Goal: Task Accomplishment & Management: Complete application form

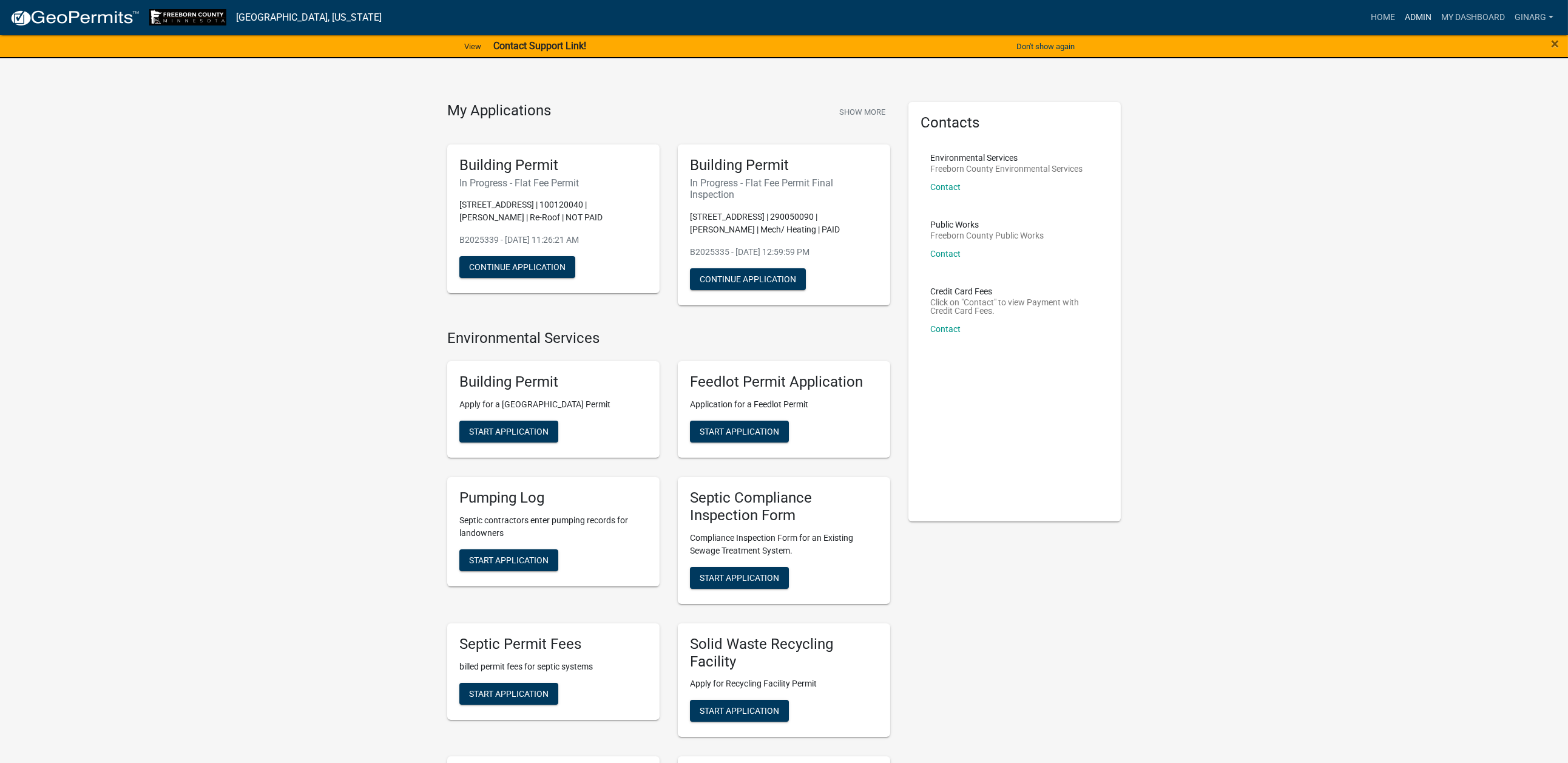
click at [1400, 25] on link "Admin" at bounding box center [1418, 17] width 37 height 23
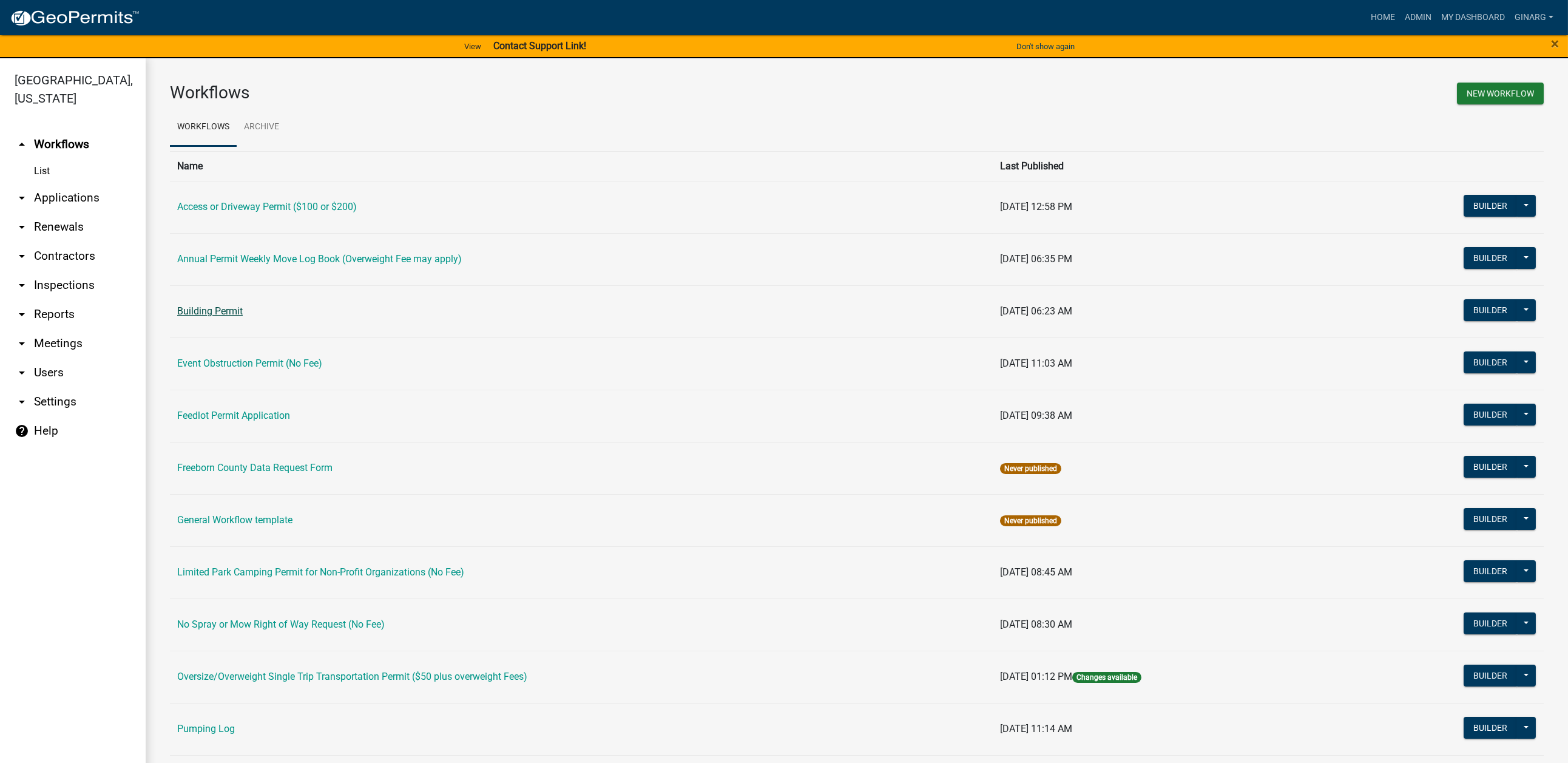
click at [234, 317] on link "Building Permit" at bounding box center [210, 311] width 66 height 12
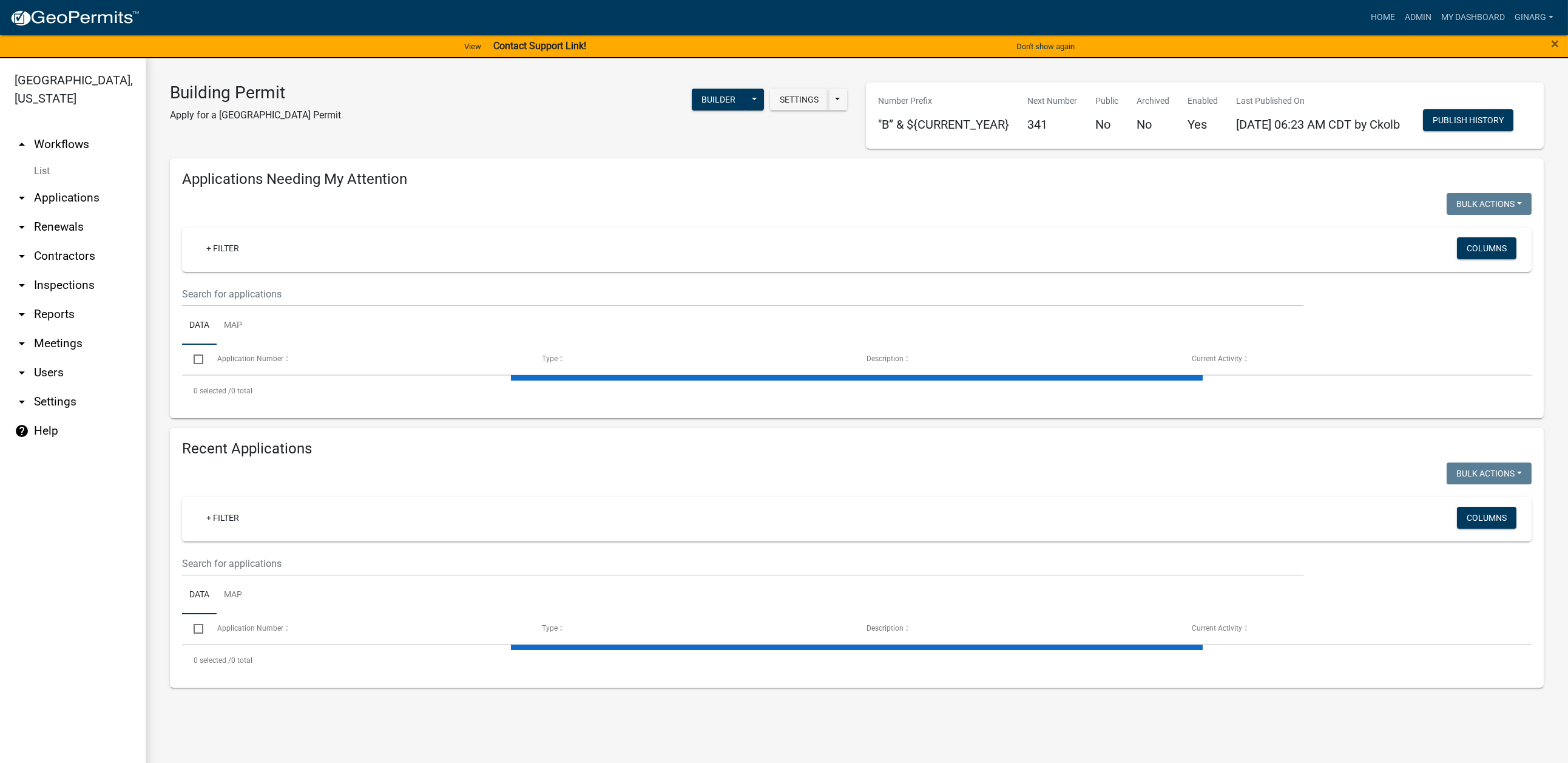
select select "3: 100"
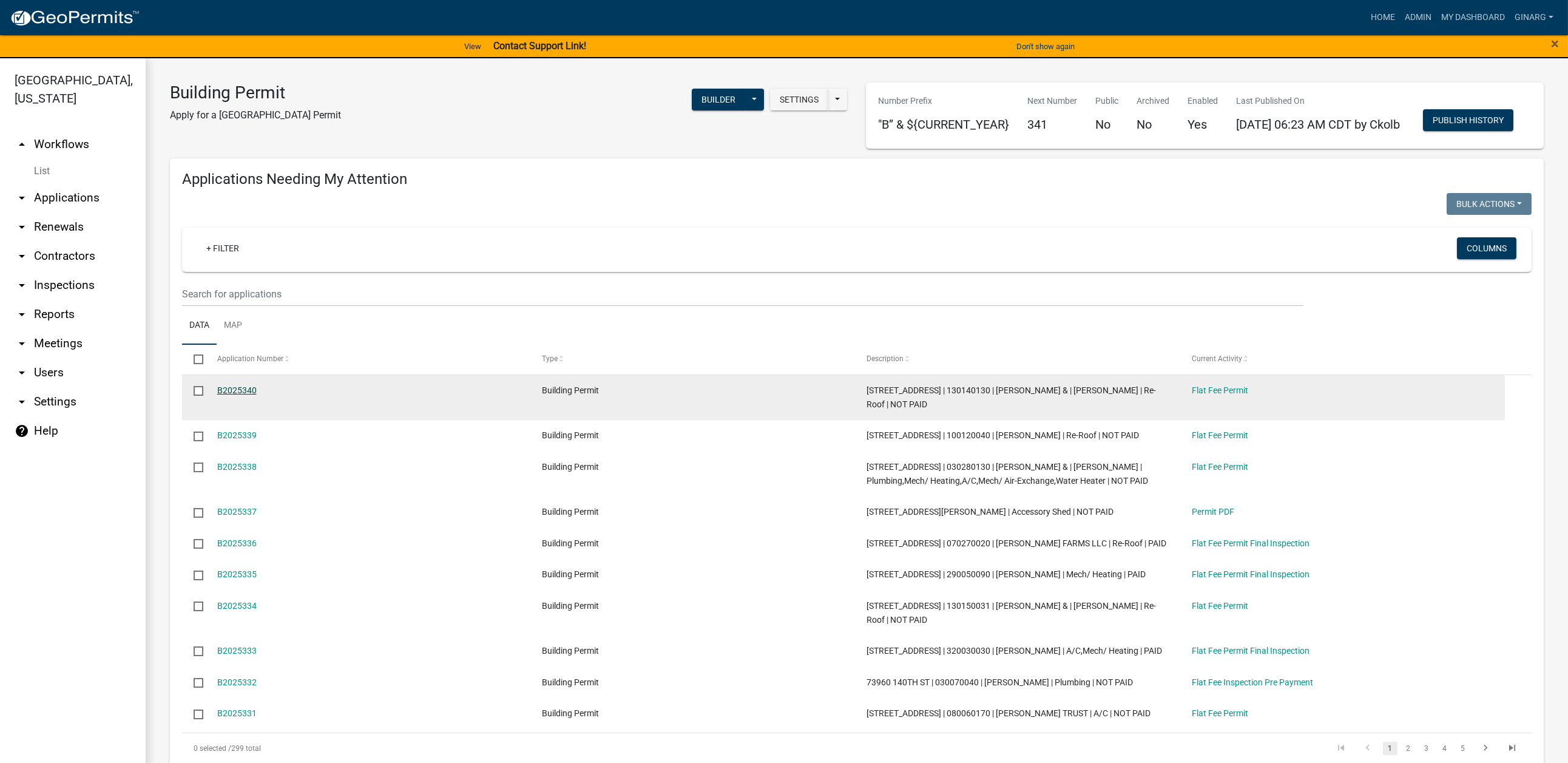
click at [257, 395] on link "B2025340" at bounding box center [237, 390] width 39 height 10
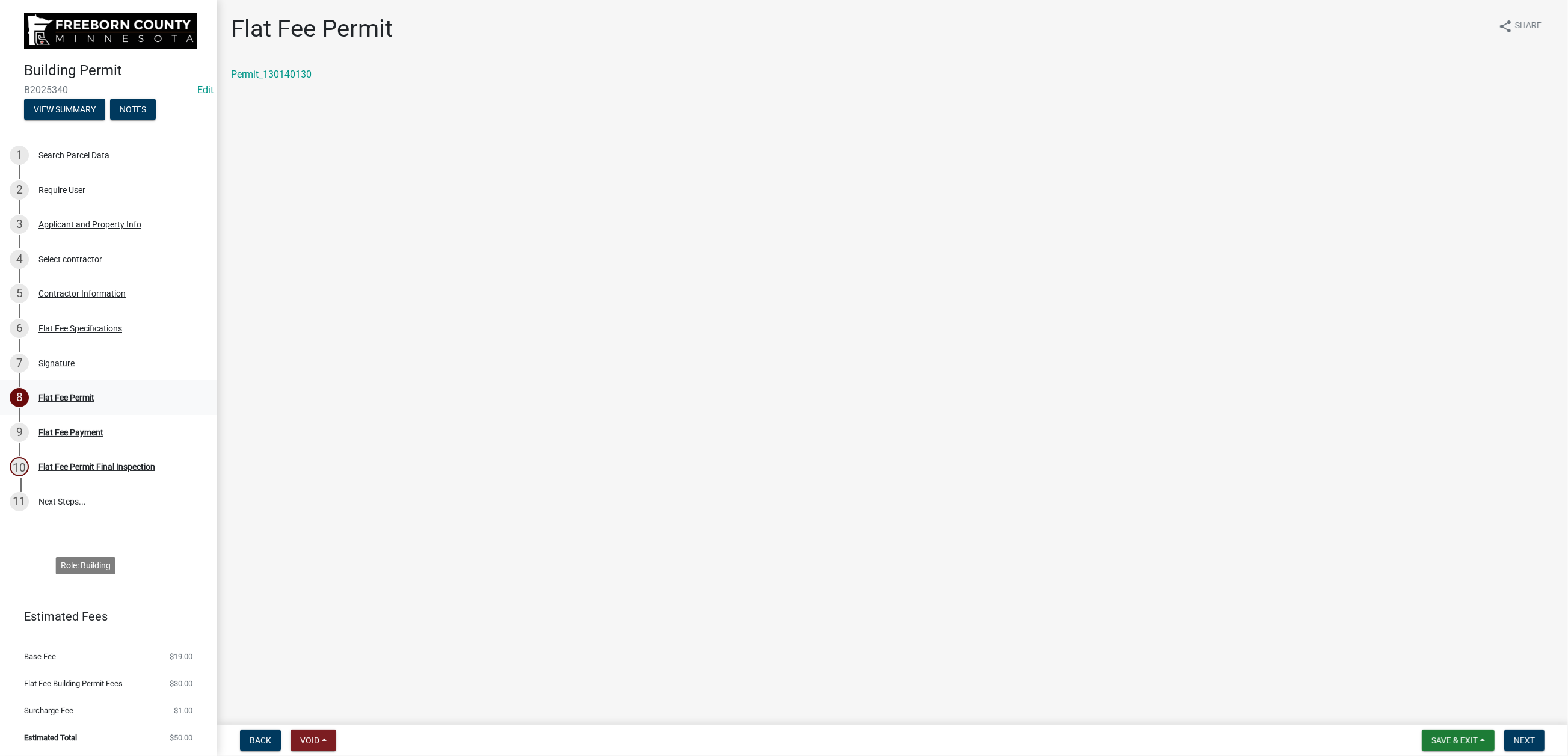
click at [94, 402] on div "Flat Fee Permit" at bounding box center [66, 397] width 56 height 8
click at [71, 368] on div "Signature" at bounding box center [56, 362] width 36 height 8
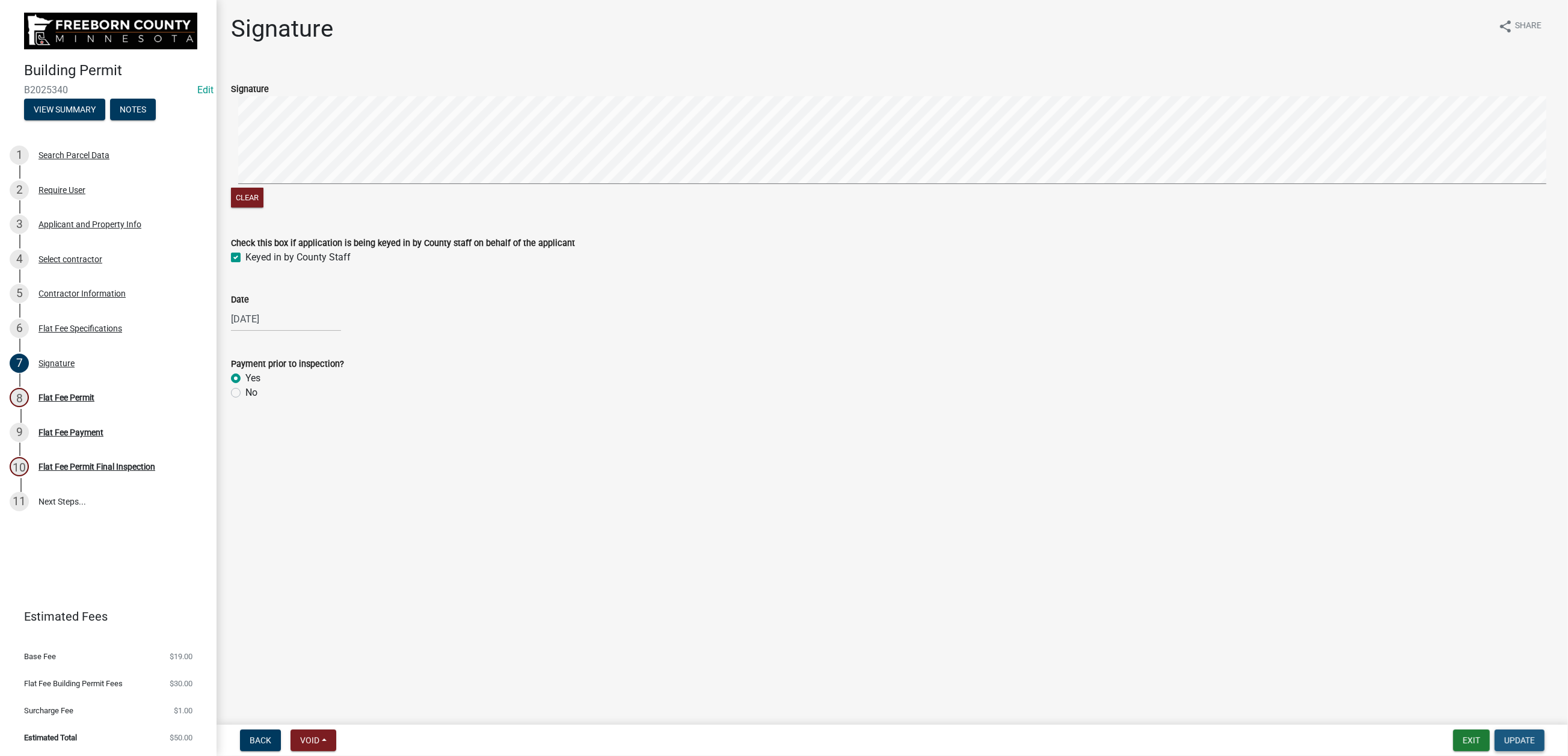
click at [1505, 735] on span "Update" at bounding box center [1520, 740] width 31 height 10
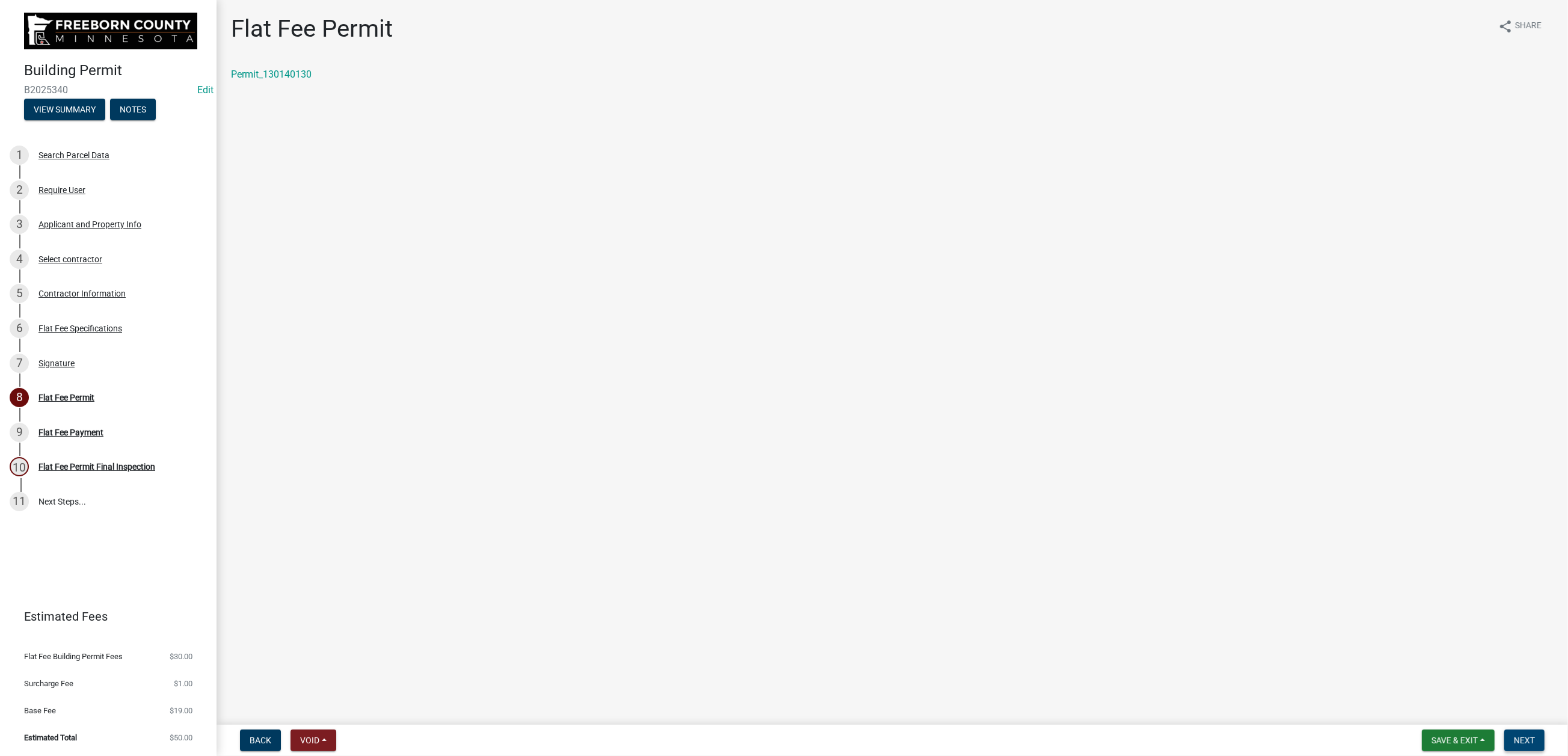
click at [1514, 736] on span "Next" at bounding box center [1524, 740] width 21 height 10
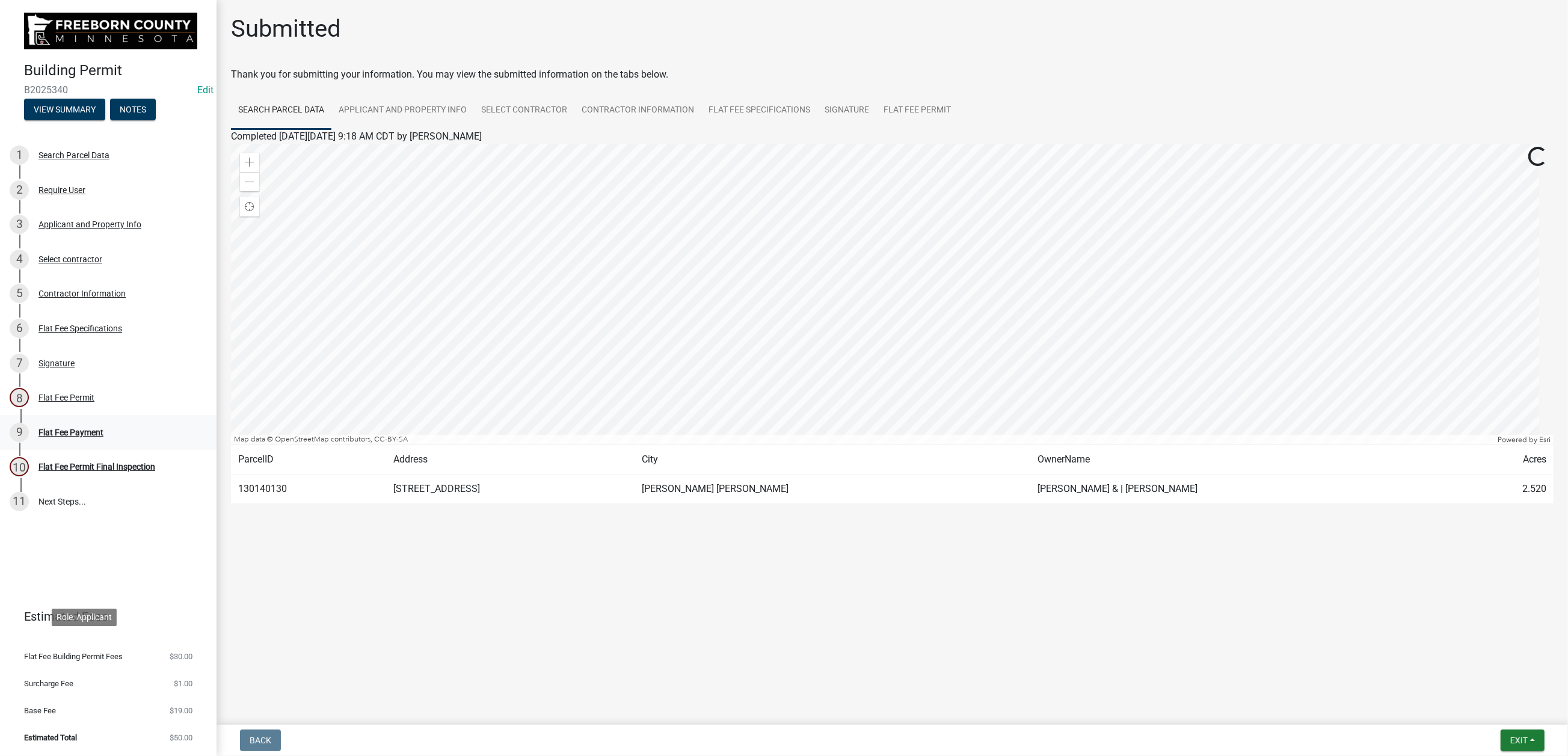
click at [103, 436] on div "Flat Fee Payment" at bounding box center [71, 432] width 65 height 8
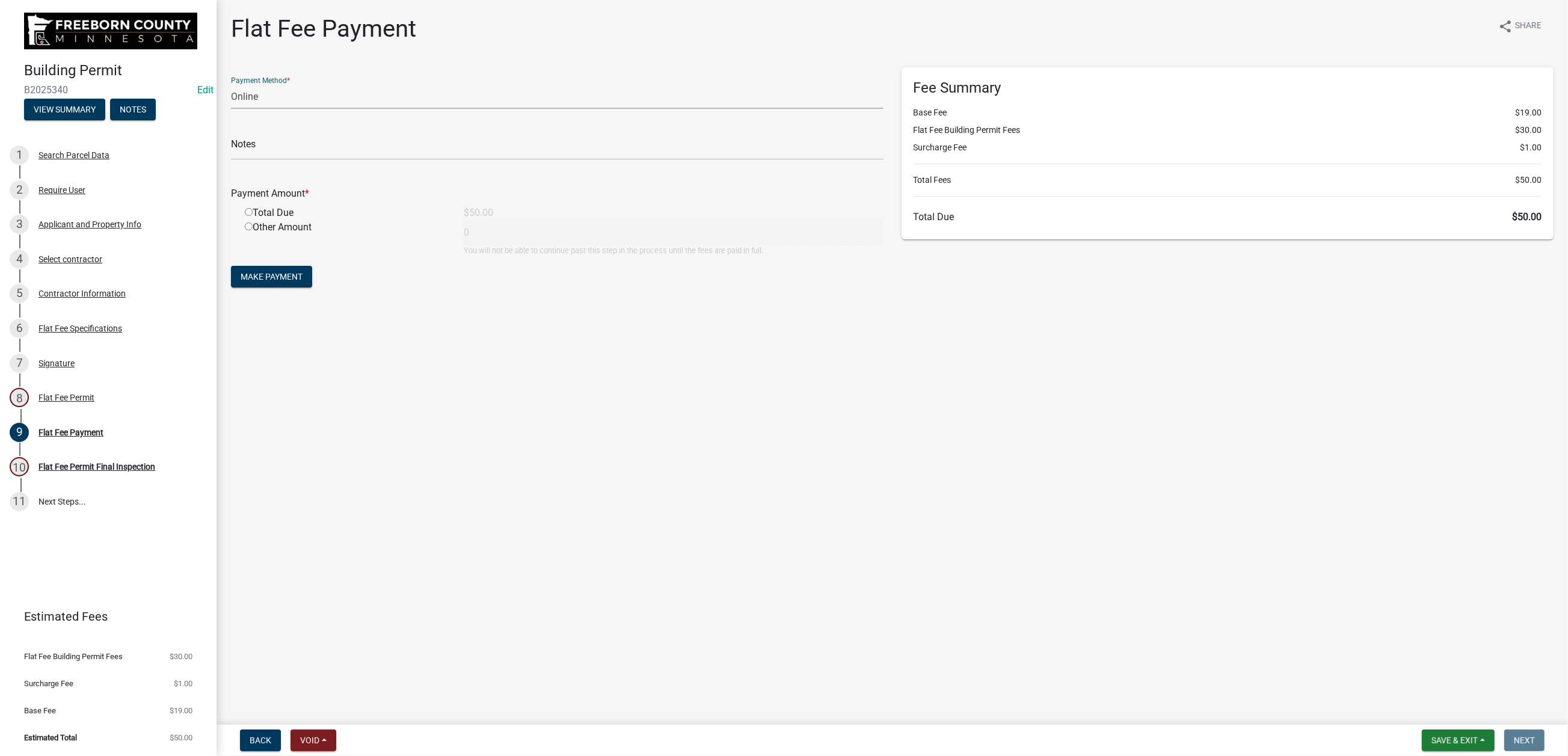
click at [291, 109] on select "Credit Card POS Check Cash Online" at bounding box center [557, 96] width 652 height 24
select select "1: 0"
click at [237, 109] on select "Credit Card POS Check Cash Online" at bounding box center [557, 96] width 652 height 24
click at [270, 160] on input "text" at bounding box center [557, 147] width 652 height 24
type input "7953"
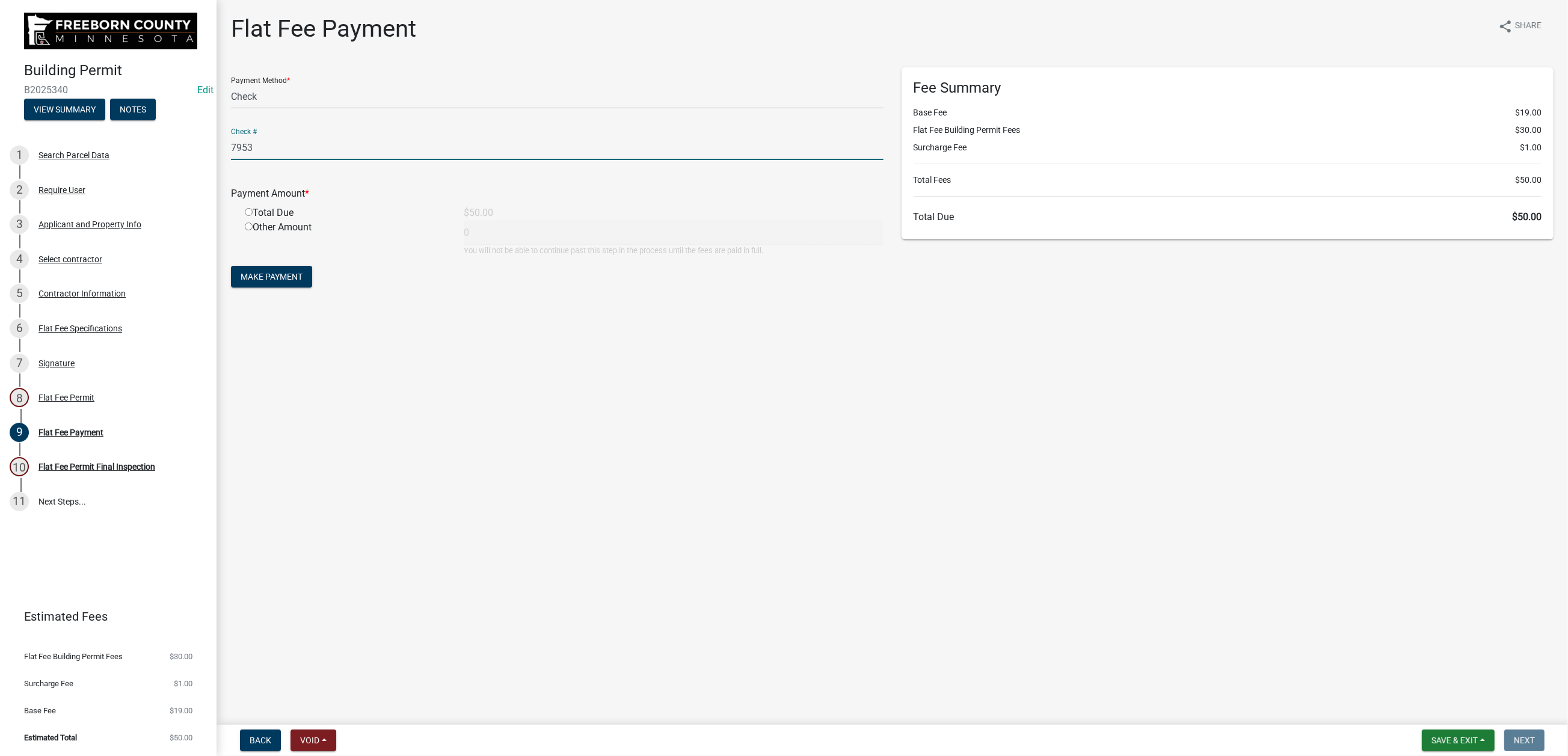
click at [253, 215] on input "radio" at bounding box center [248, 212] width 8 height 8
radio input "true"
type input "50"
click at [303, 282] on span "Make Payment" at bounding box center [272, 276] width 62 height 10
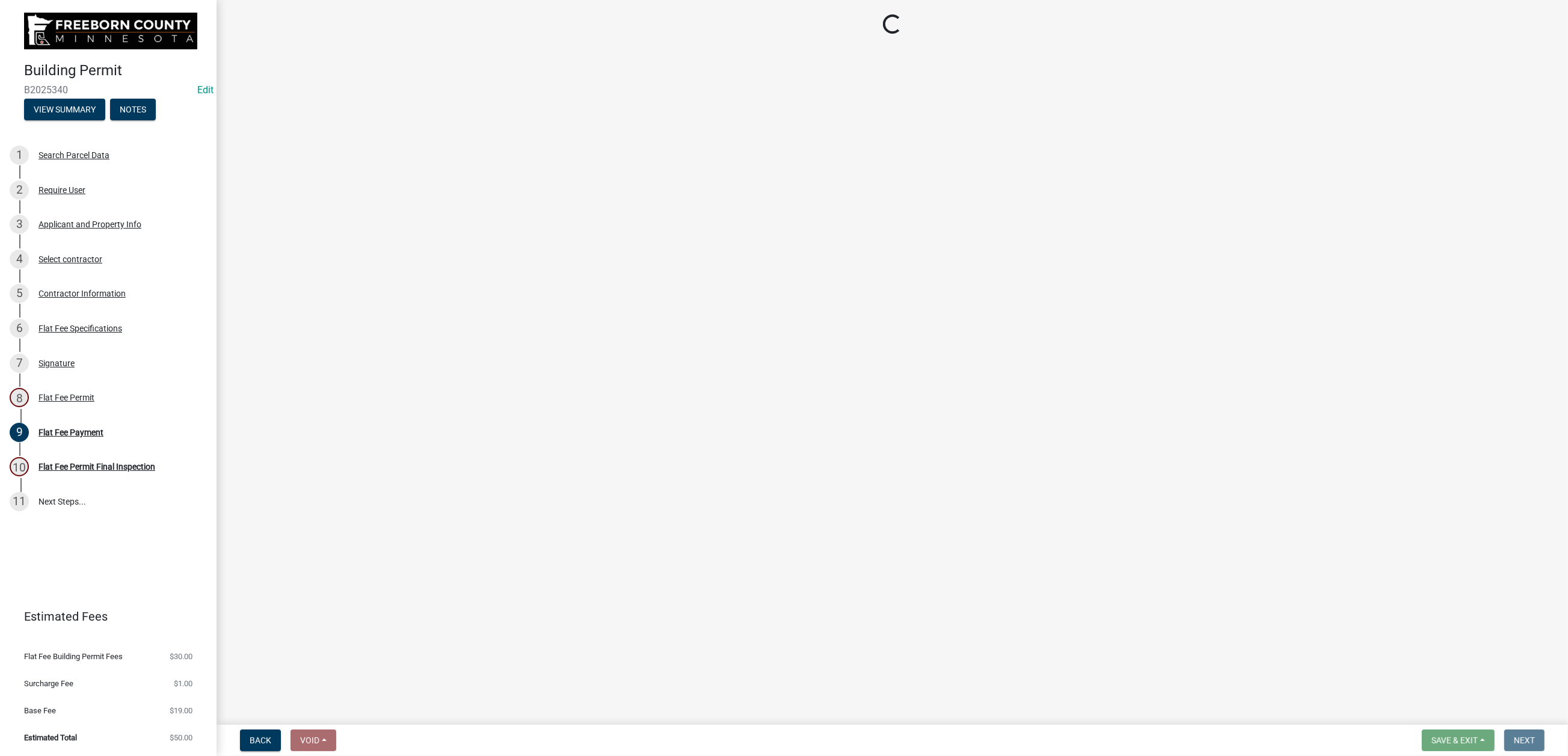
select select "3613e5d6-c0da-40a7-83d4-d5638b2e6124"
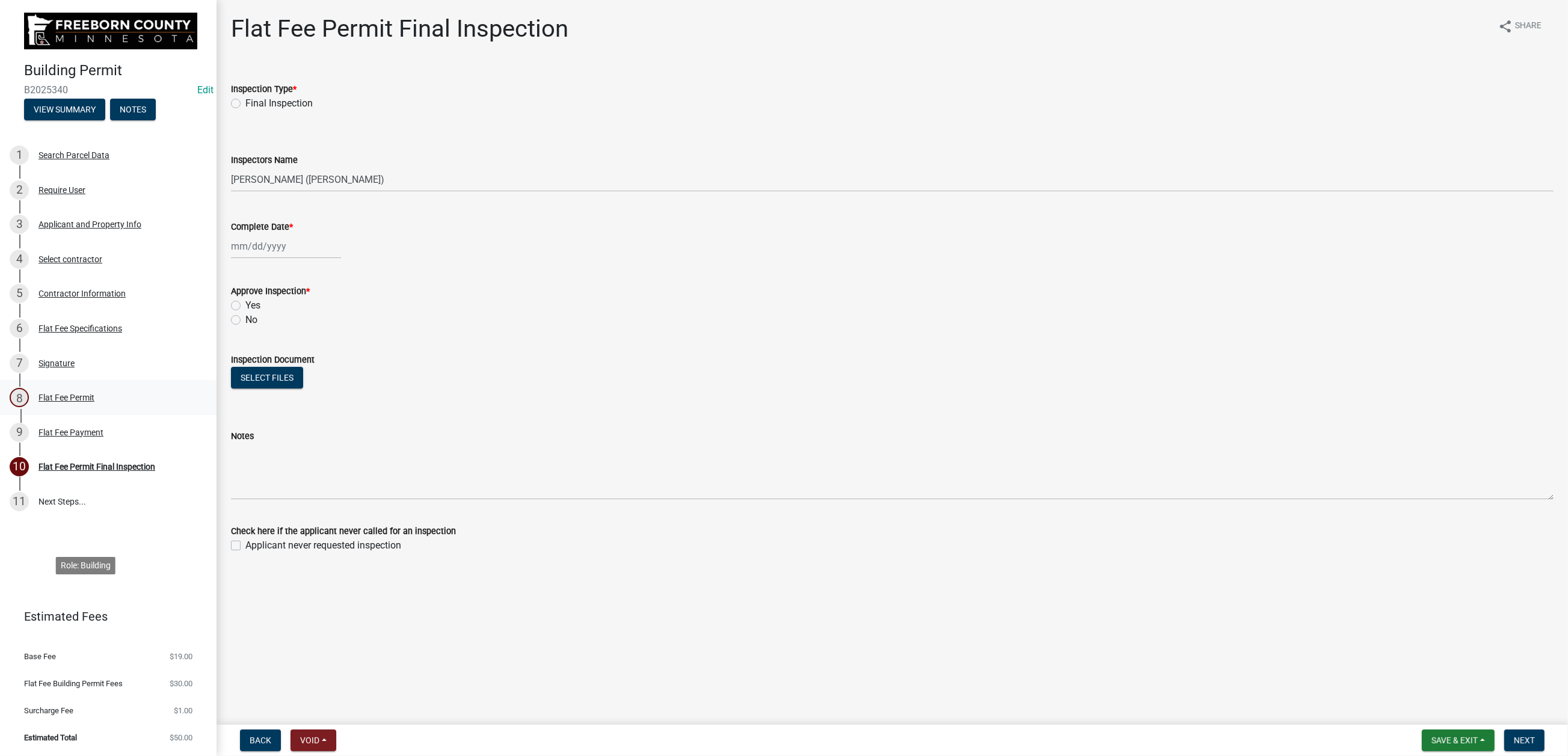
click at [94, 402] on div "Flat Fee Permit" at bounding box center [66, 397] width 56 height 8
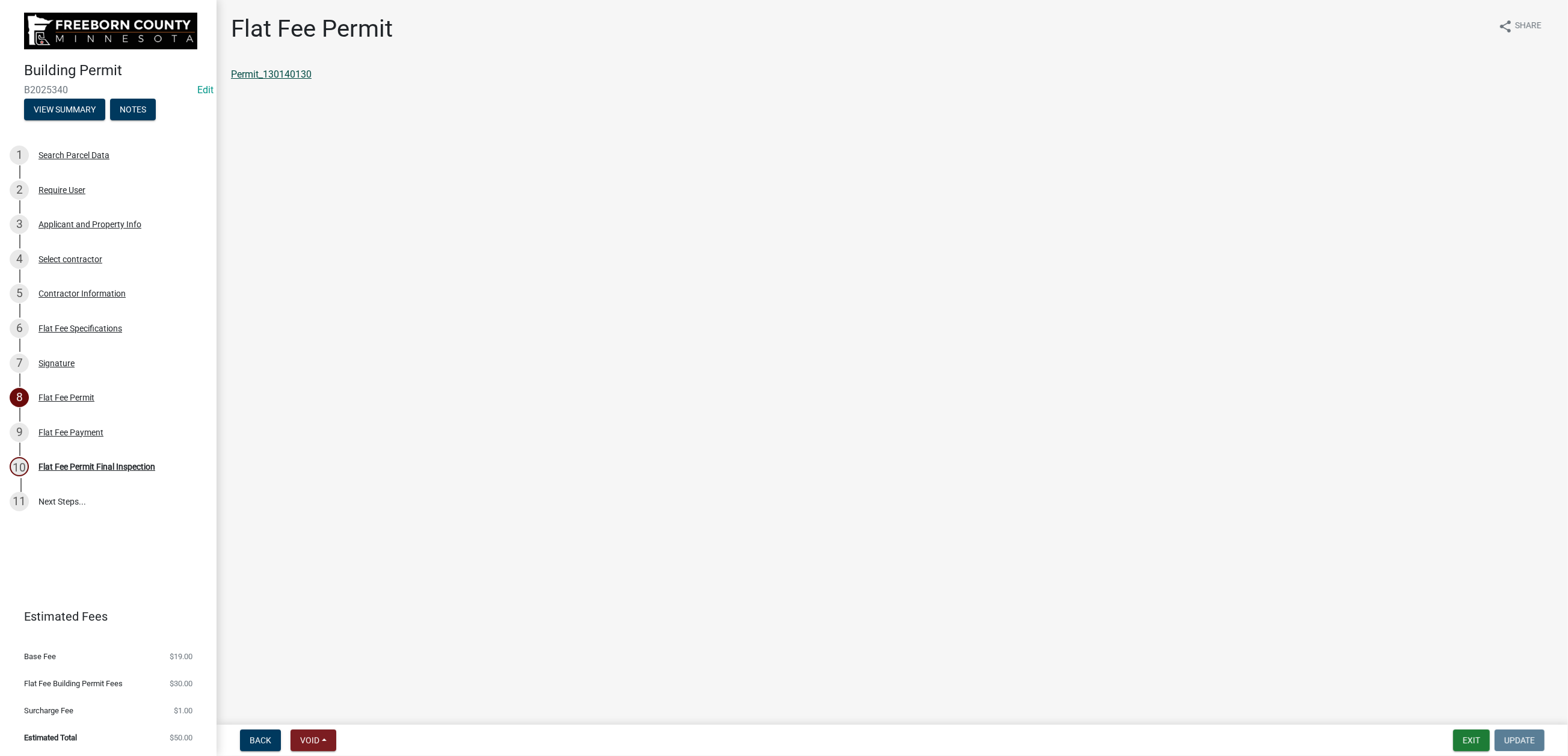
click at [312, 80] on link "Permit_130140130" at bounding box center [271, 74] width 81 height 12
click at [1453, 729] on button "Exit" at bounding box center [1471, 740] width 37 height 22
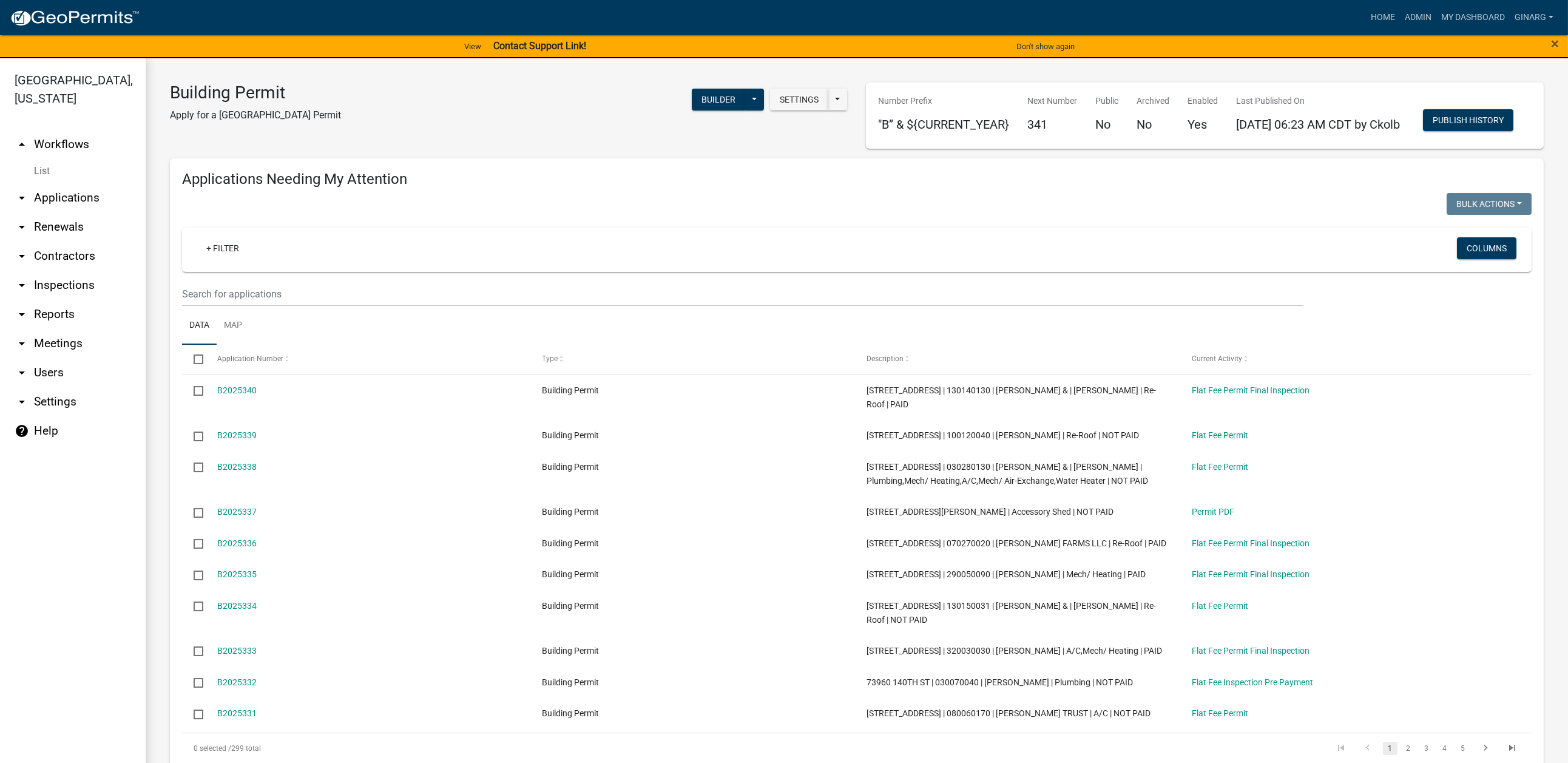
select select "3: 100"
